Goal: Find specific page/section: Find specific page/section

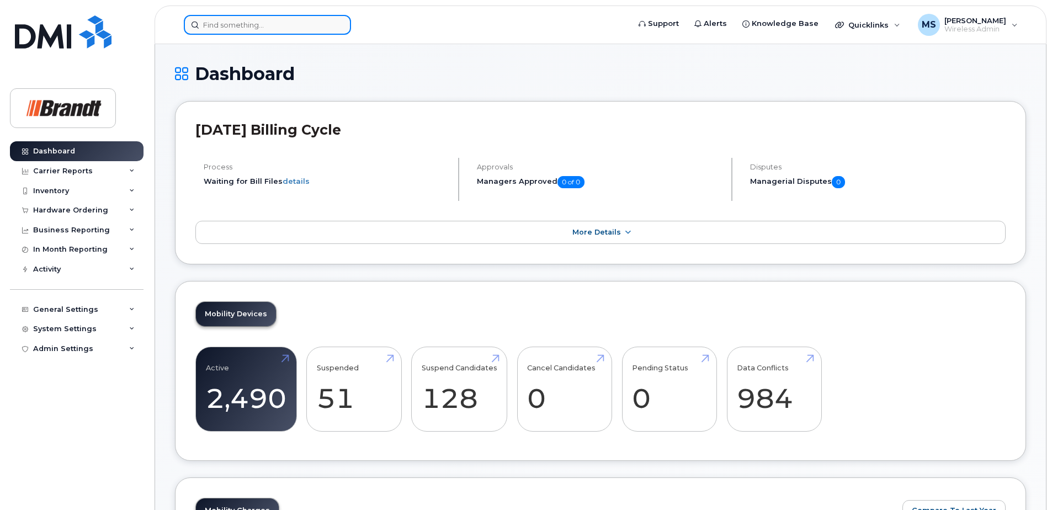
click at [325, 23] on input at bounding box center [267, 25] width 167 height 20
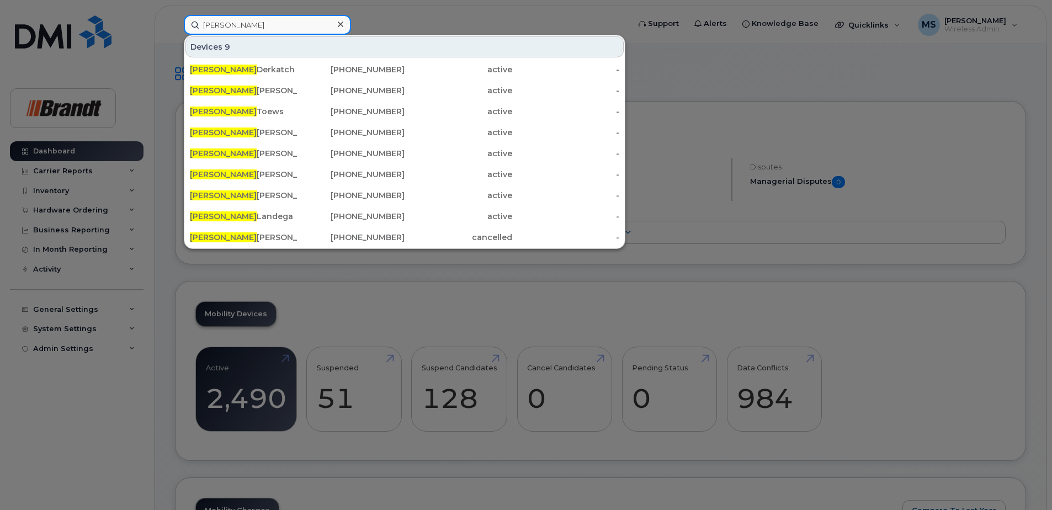
click at [284, 18] on input "dale" at bounding box center [267, 25] width 167 height 20
drag, startPoint x: 274, startPoint y: 22, endPoint x: 106, endPoint y: 19, distance: 167.8
click at [175, 19] on div "dale Devices 9 Dale Derkatch 306-519-9906 active - Dale Mcmillan 780-699-1768 a…" at bounding box center [403, 25] width 456 height 20
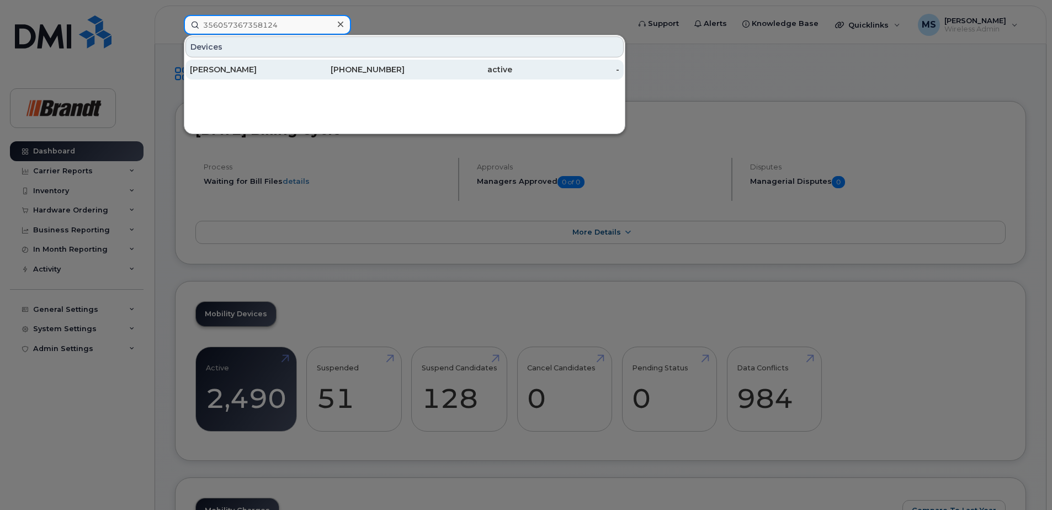
type input "356057367358124"
click at [376, 71] on div "519-570-6526" at bounding box center [351, 69] width 108 height 11
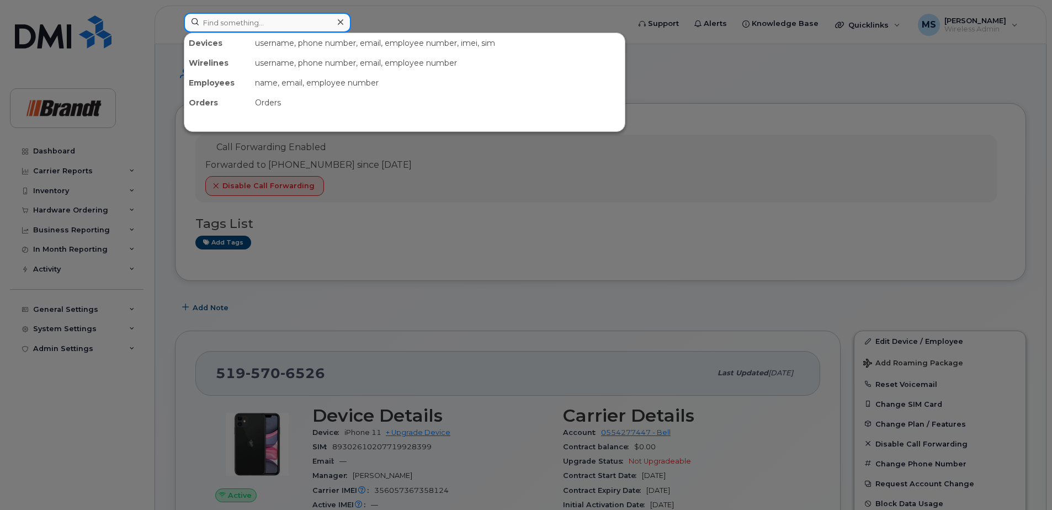
click at [320, 22] on input at bounding box center [267, 23] width 167 height 20
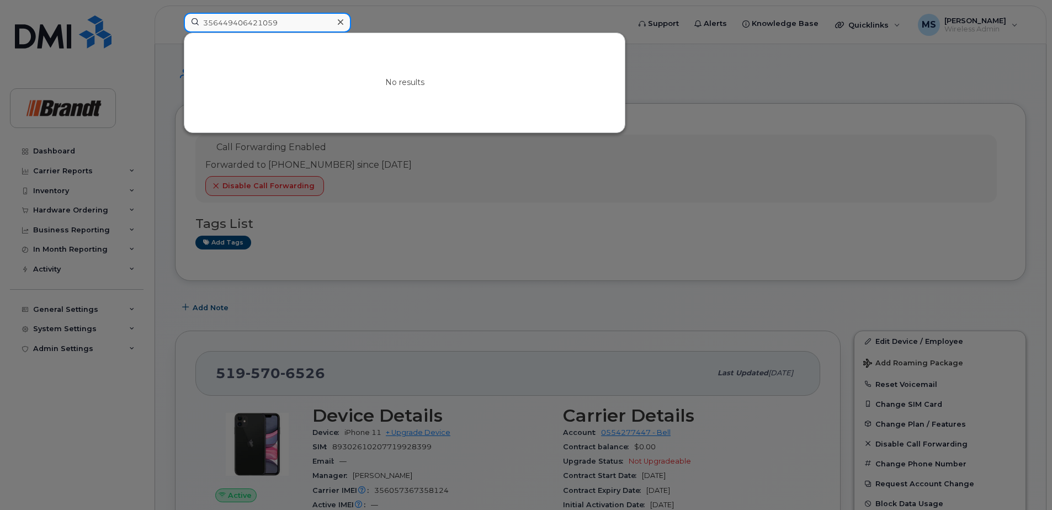
click at [239, 20] on input "356449406421059" at bounding box center [267, 23] width 167 height 20
drag, startPoint x: 305, startPoint y: 22, endPoint x: -65, endPoint y: 19, distance: 369.7
drag, startPoint x: 146, startPoint y: 22, endPoint x: 104, endPoint y: 22, distance: 41.9
click at [175, 22] on div "356449106421059 No results" at bounding box center [403, 25] width 456 height 24
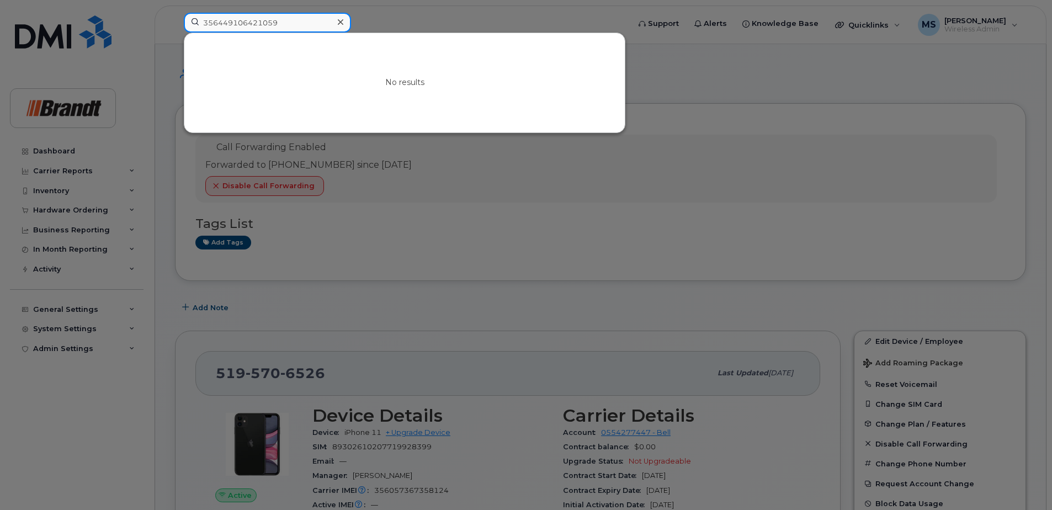
drag, startPoint x: 295, startPoint y: 19, endPoint x: 149, endPoint y: 14, distance: 145.7
click at [175, 18] on div "356449106421059 No results" at bounding box center [403, 25] width 456 height 24
paste input "062296385"
click at [302, 21] on input "3062296385" at bounding box center [267, 23] width 167 height 20
drag, startPoint x: 160, startPoint y: 27, endPoint x: -134, endPoint y: 29, distance: 293.6
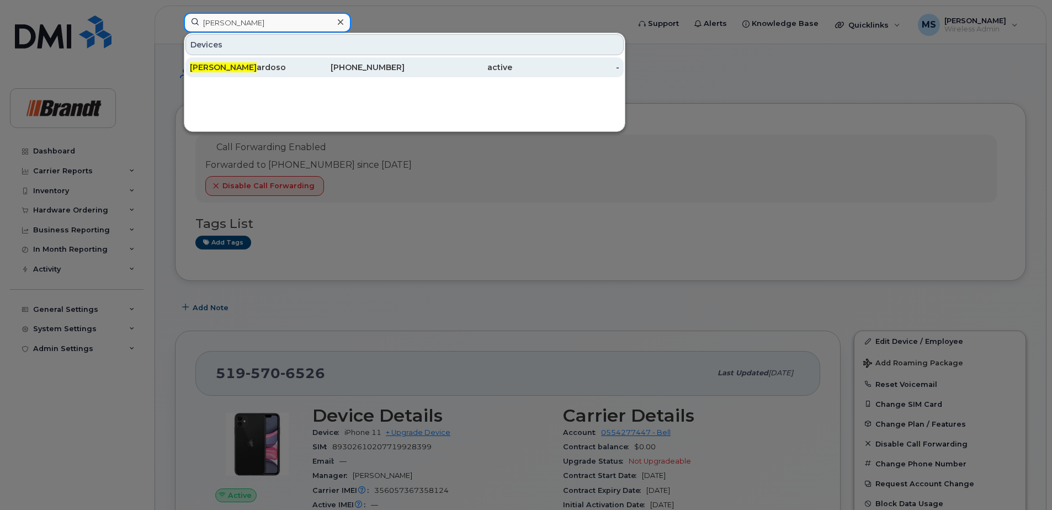
type input "pedro c"
drag, startPoint x: 291, startPoint y: 61, endPoint x: 242, endPoint y: 72, distance: 50.2
click at [297, 61] on div "Pedro C ardoso" at bounding box center [351, 67] width 108 height 20
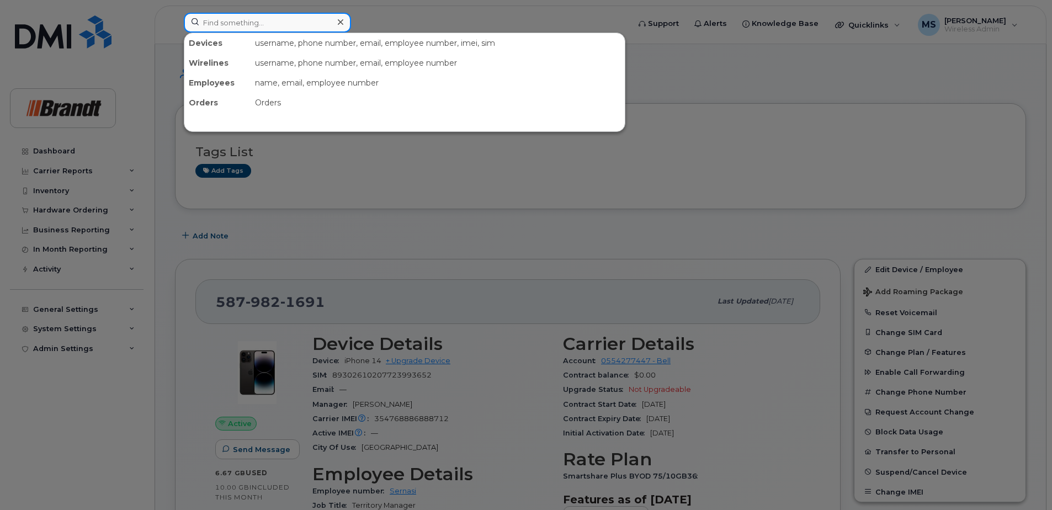
click at [257, 22] on input at bounding box center [267, 23] width 167 height 20
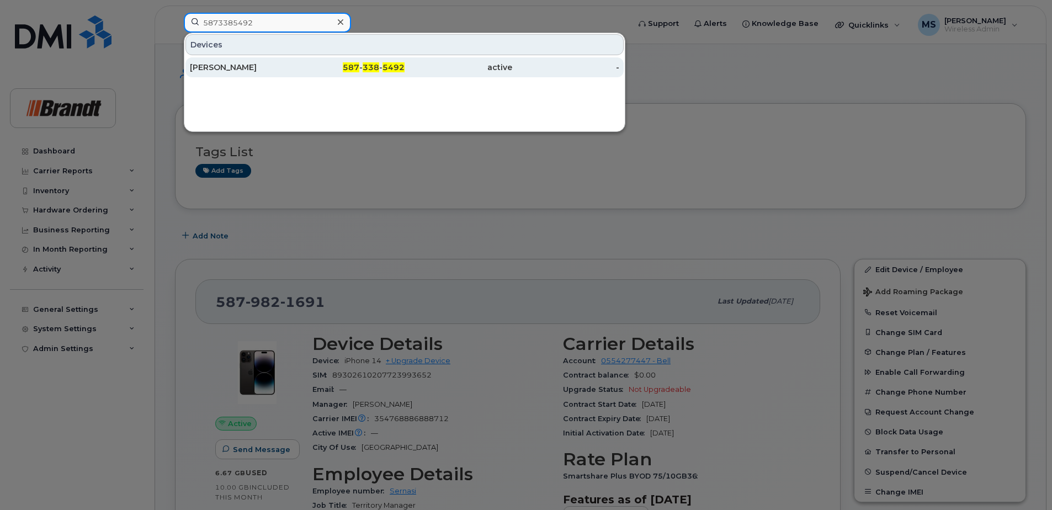
type input "5873385492"
click at [361, 62] on div "587 - 338 - 5492" at bounding box center [351, 67] width 108 height 11
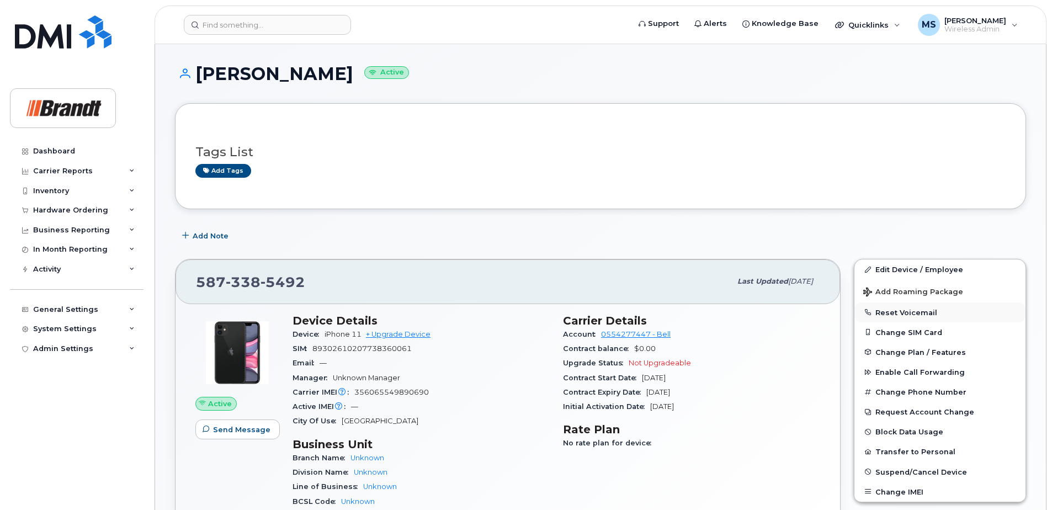
click at [885, 310] on button "Reset Voicemail" at bounding box center [939, 312] width 171 height 20
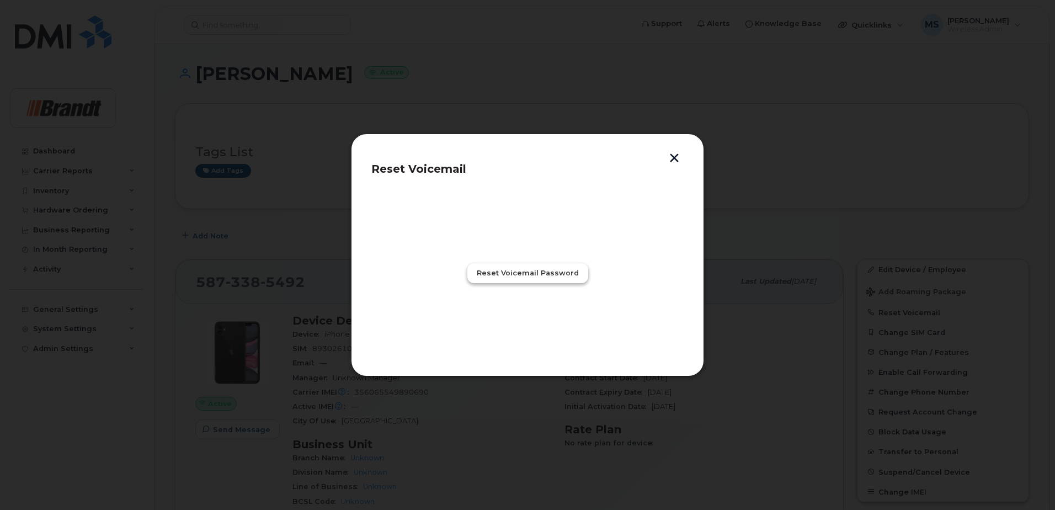
click at [553, 274] on span "Reset Voicemail Password" at bounding box center [528, 273] width 102 height 10
click at [531, 318] on span "Close" at bounding box center [527, 321] width 22 height 10
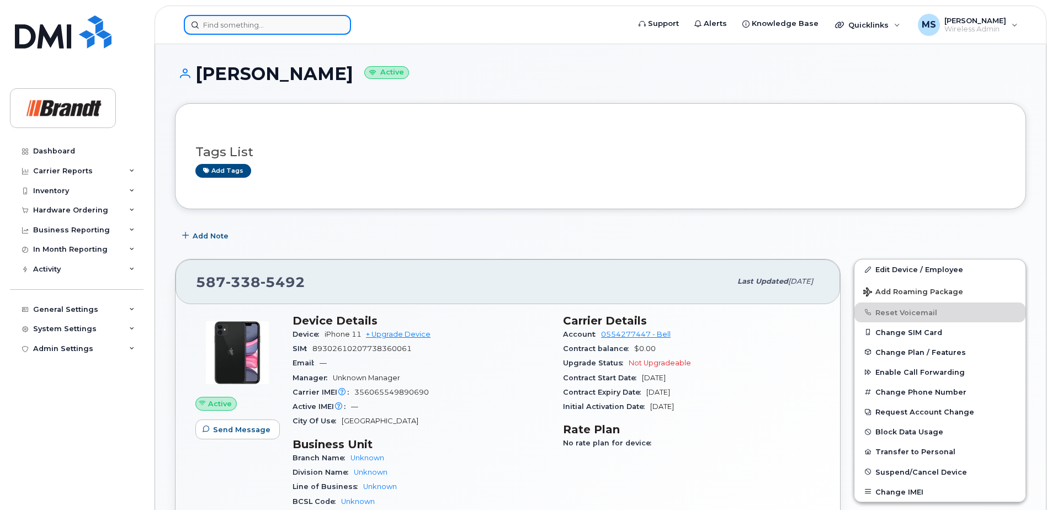
click at [253, 28] on input at bounding box center [267, 25] width 167 height 20
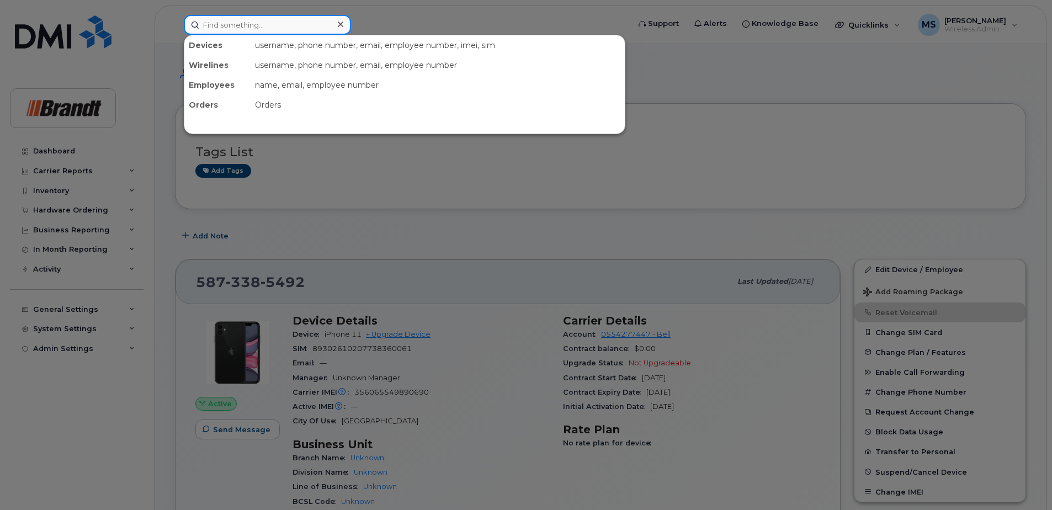
paste input "3689923050"
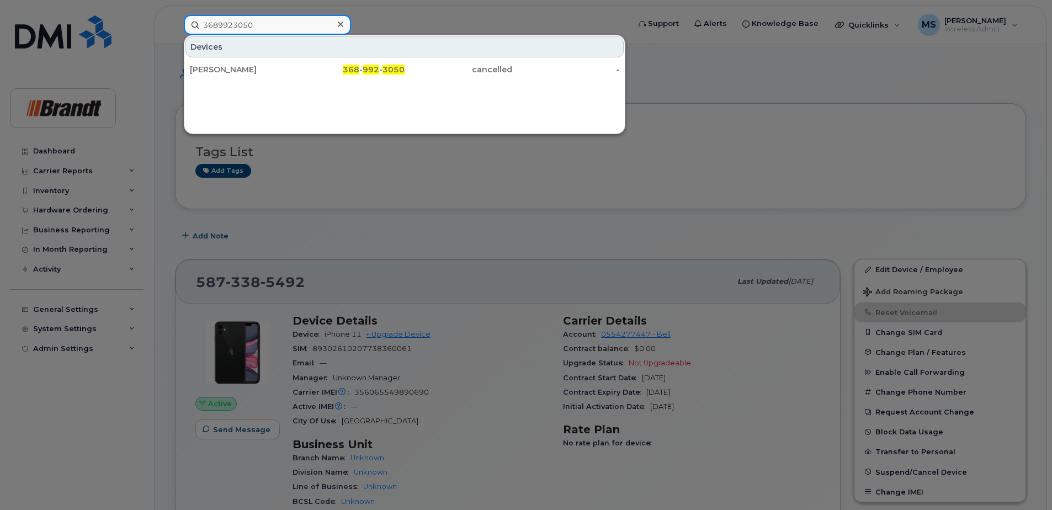
type input "3689923050"
click at [353, 236] on div at bounding box center [526, 255] width 1052 height 510
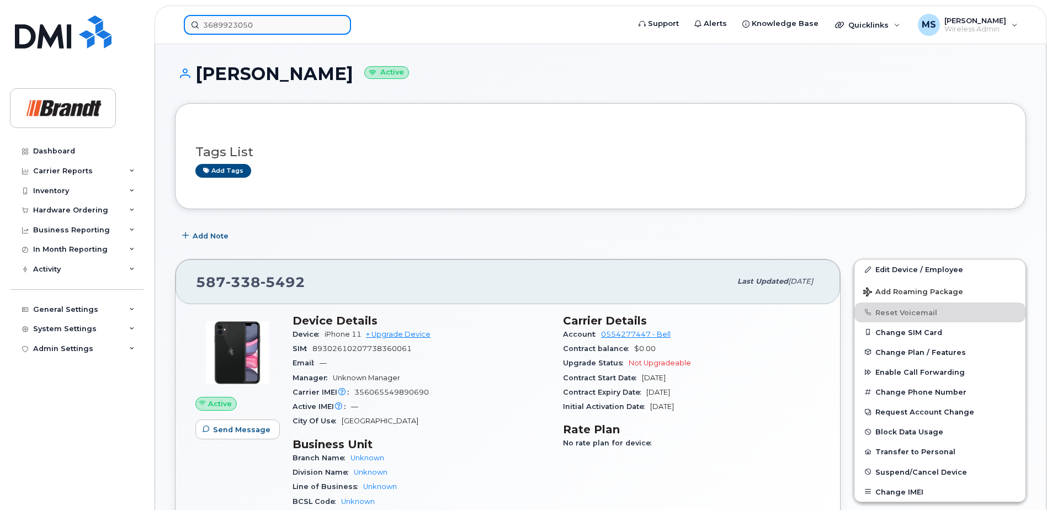
click at [283, 23] on input "3689923050" at bounding box center [267, 25] width 167 height 20
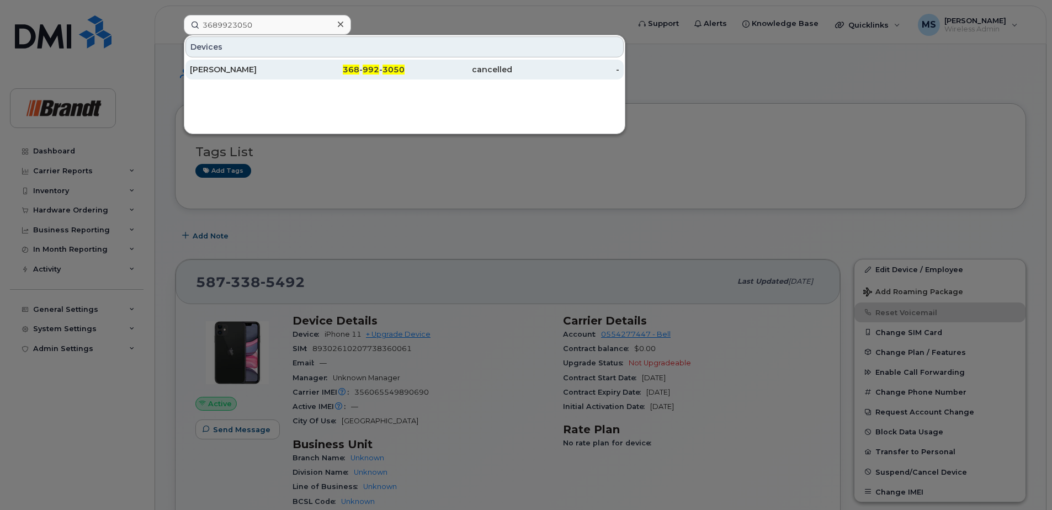
click at [271, 65] on div "Matthew Lancaster" at bounding box center [244, 69] width 108 height 11
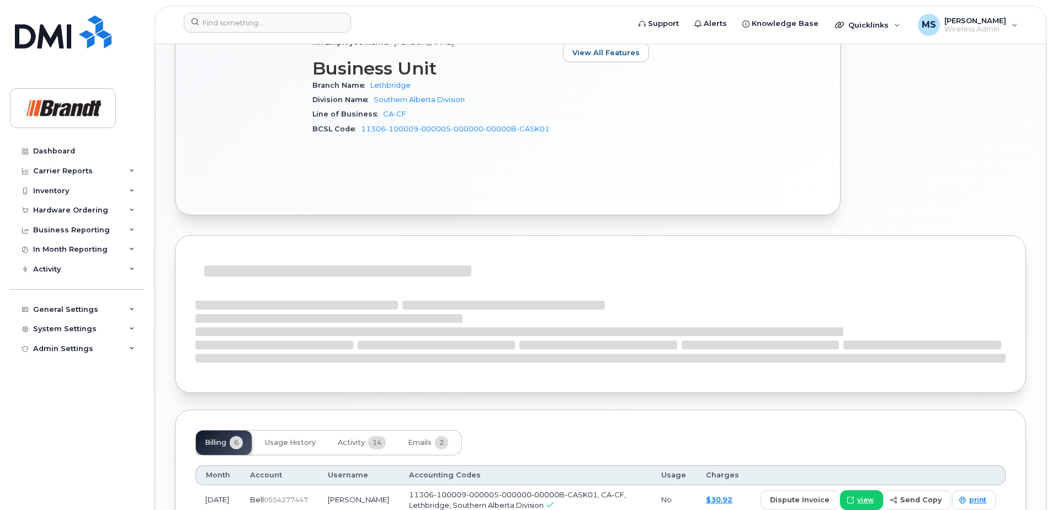
scroll to position [707, 0]
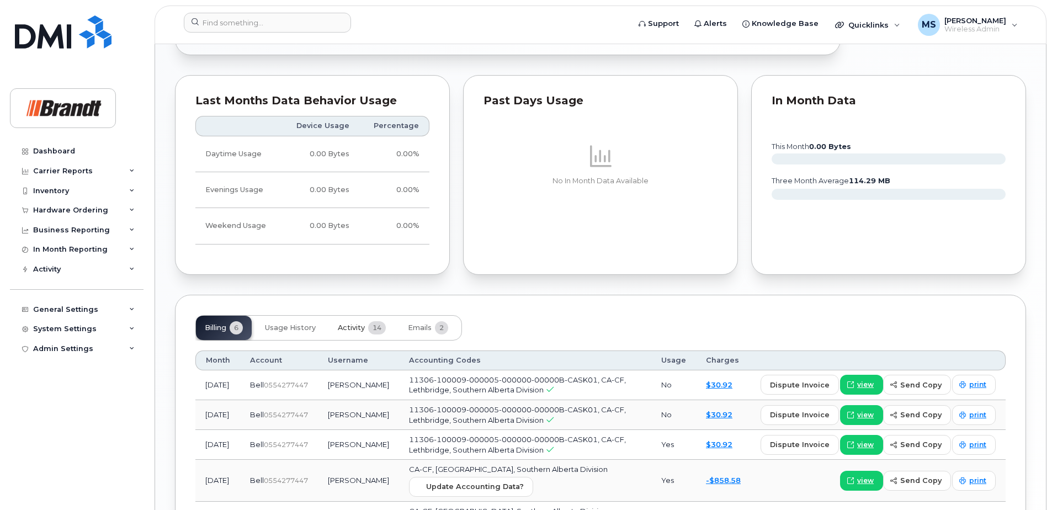
click at [366, 328] on button "Activity 14" at bounding box center [362, 328] width 66 height 24
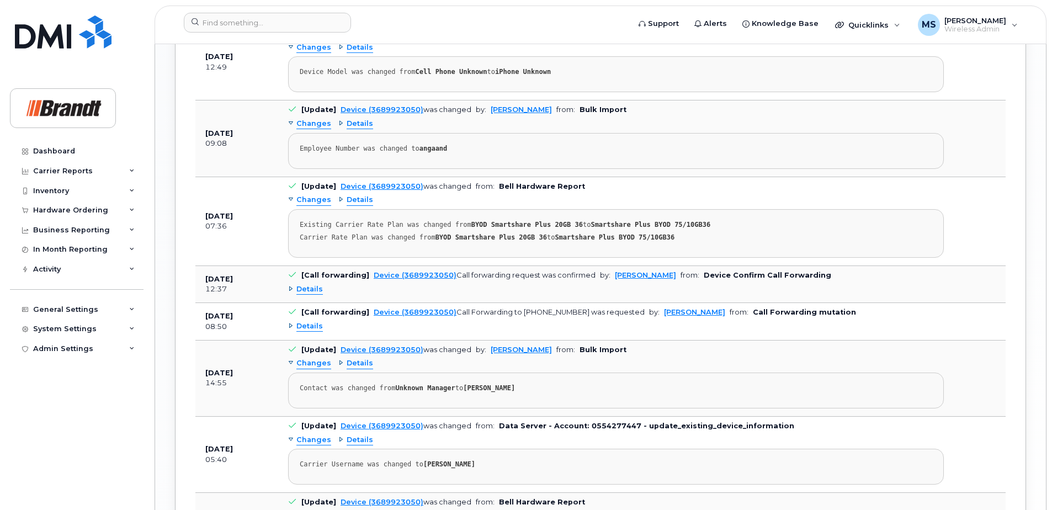
scroll to position [1259, 0]
